Goal: Task Accomplishment & Management: Use online tool/utility

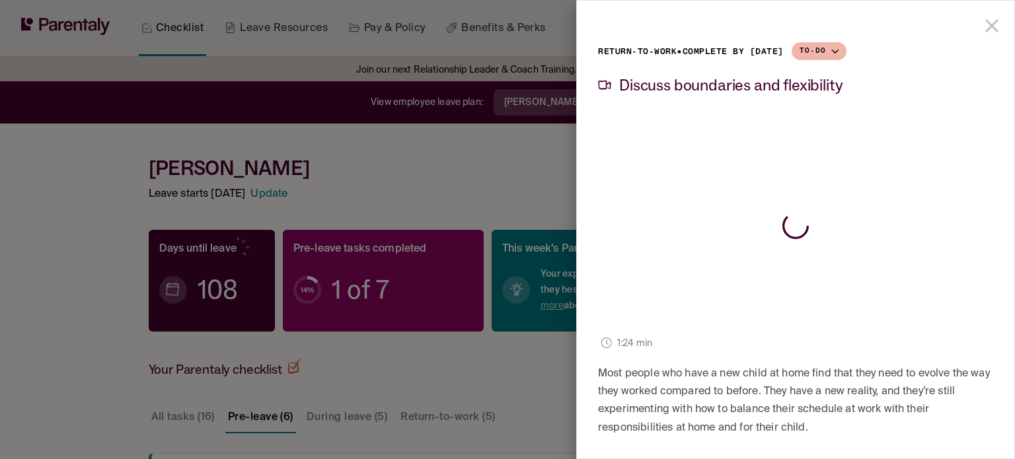
click at [985, 24] on icon "close drawer" at bounding box center [991, 25] width 13 height 13
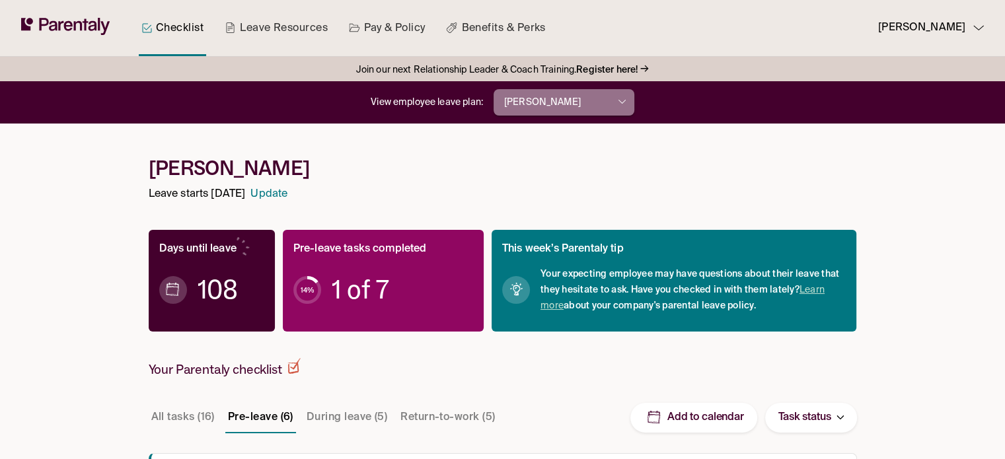
click at [610, 103] on button "[PERSON_NAME]" at bounding box center [564, 102] width 141 height 26
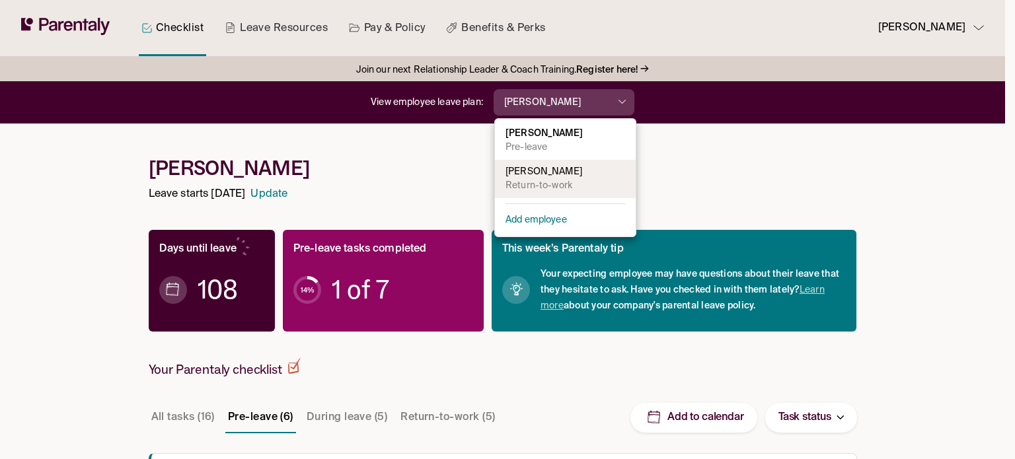
click at [534, 174] on p "[PERSON_NAME]" at bounding box center [565, 172] width 120 height 14
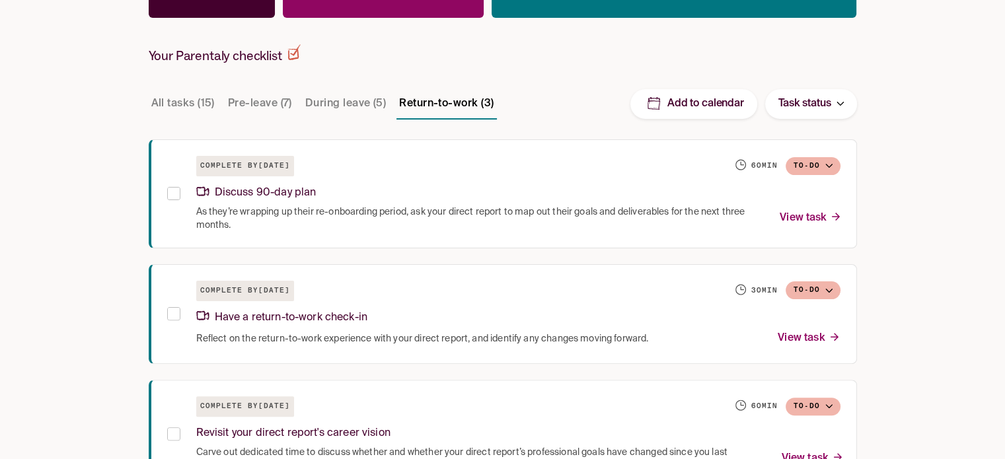
scroll to position [363, 0]
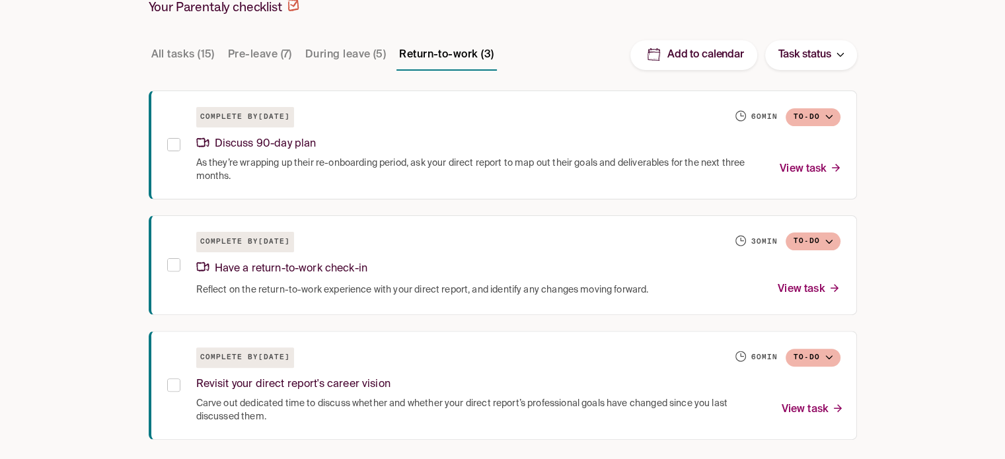
drag, startPoint x: 330, startPoint y: 46, endPoint x: 289, endPoint y: 71, distance: 48.0
click at [330, 46] on button "During leave (5)" at bounding box center [346, 55] width 86 height 32
click at [328, 42] on button "During leave (5)" at bounding box center [346, 55] width 86 height 32
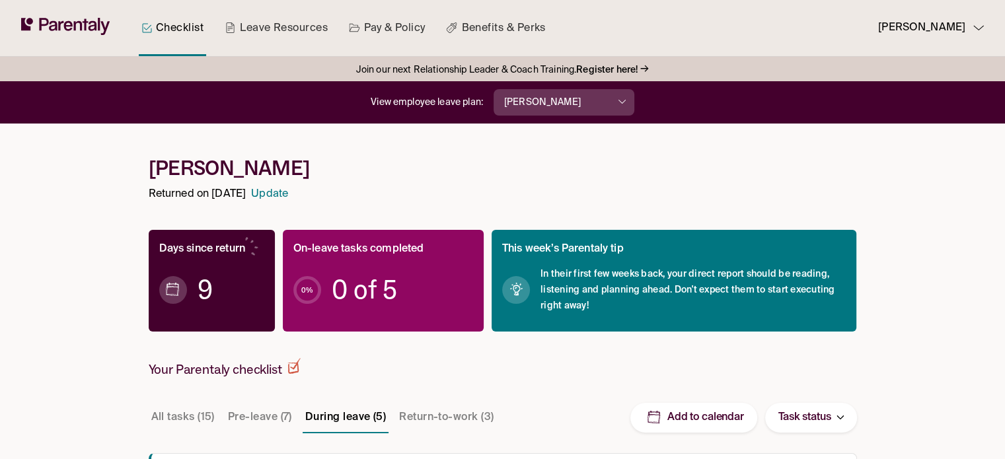
scroll to position [330, 0]
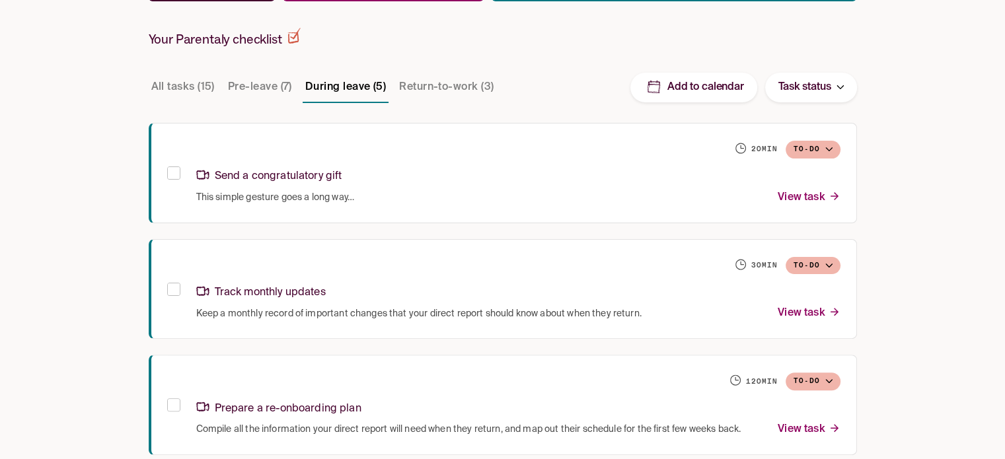
click at [437, 77] on button "Return-to-work (3)" at bounding box center [446, 87] width 100 height 32
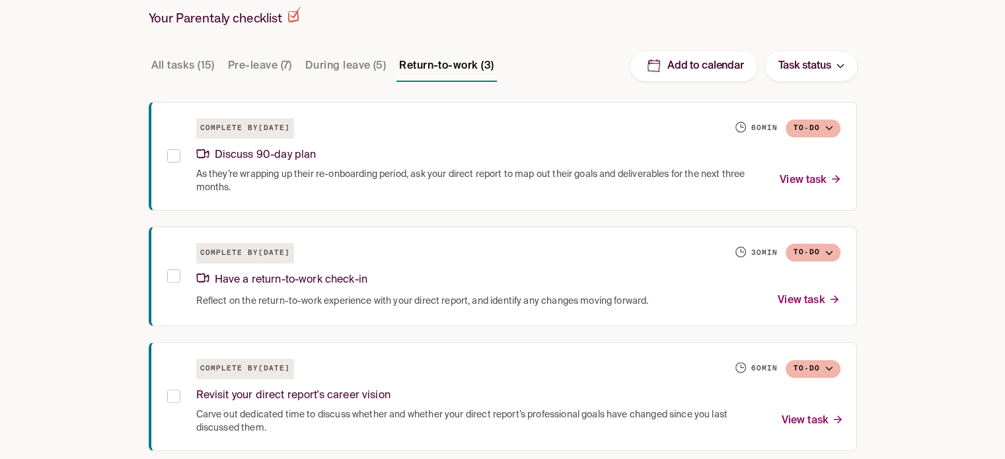
scroll to position [363, 0]
